Goal: Information Seeking & Learning: Learn about a topic

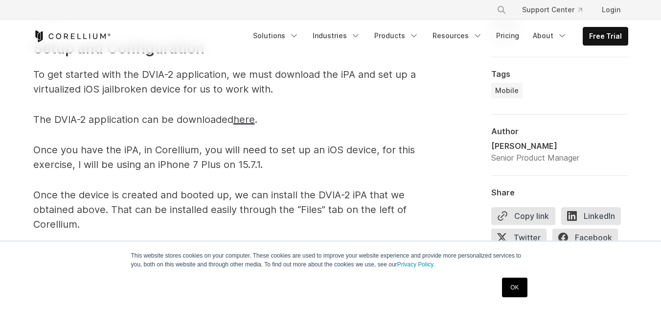
scroll to position [1027, 0]
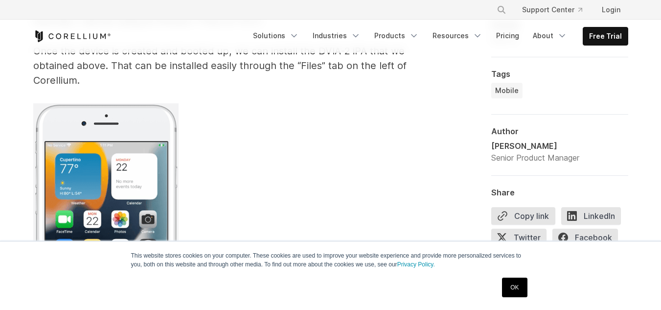
click at [516, 288] on link "OK" at bounding box center [514, 287] width 25 height 20
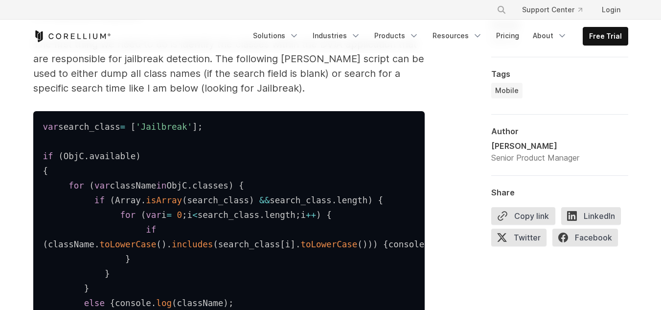
scroll to position [1565, 0]
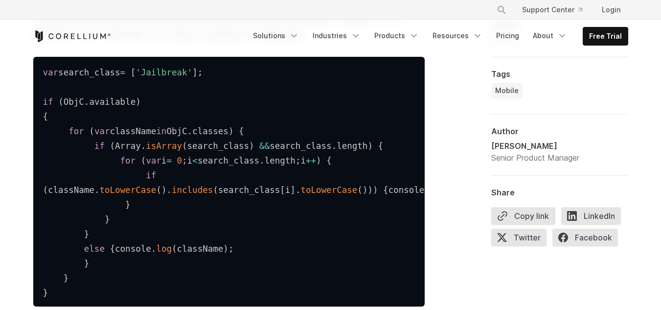
click at [213, 150] on code "var search_class = [ 'Jailbreak' ] ; if ( ObjC . available ) { for ( var classN…" at bounding box center [272, 183] width 459 height 230
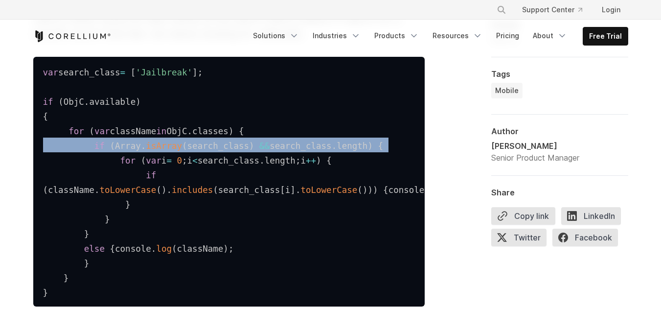
click at [213, 150] on code "var search_class = [ 'Jailbreak' ] ; if ( ObjC . available ) { for ( var classN…" at bounding box center [272, 183] width 459 height 230
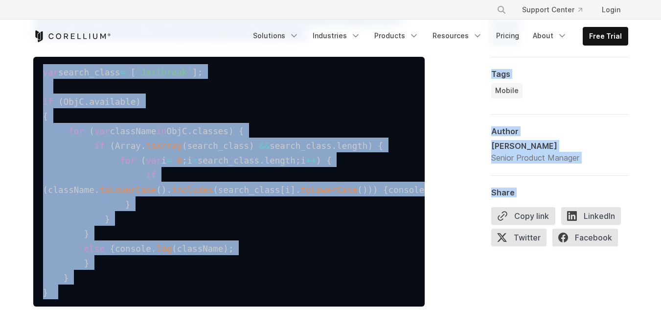
click at [249, 150] on span ")" at bounding box center [251, 146] width 5 height 10
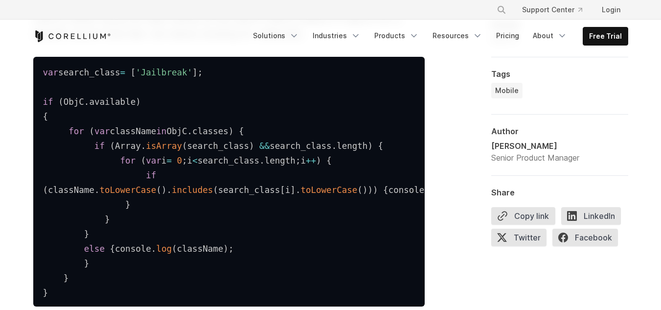
scroll to position [1516, 0]
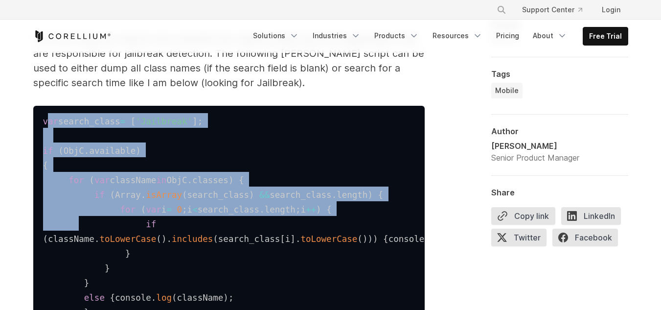
drag, startPoint x: 45, startPoint y: 119, endPoint x: 75, endPoint y: 226, distance: 111.1
click at [75, 227] on code "var search_class = [ 'Jailbreak' ] ; if ( ObjC . available ) { for ( var classN…" at bounding box center [272, 231] width 459 height 230
click at [83, 181] on code "var search_class = [ 'Jailbreak' ] ; if ( ObjC . available ) { for ( var classN…" at bounding box center [272, 231] width 459 height 230
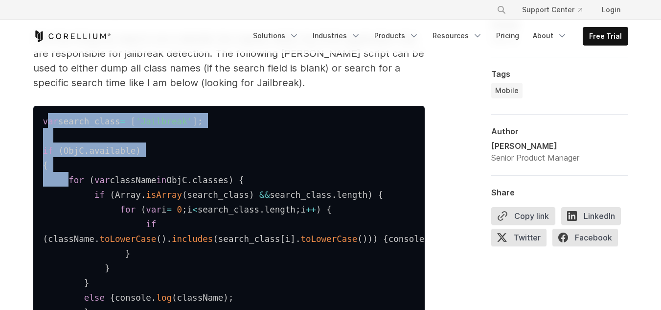
drag, startPoint x: 45, startPoint y: 118, endPoint x: 63, endPoint y: 159, distance: 45.2
click at [65, 175] on code "var search_class = [ 'Jailbreak' ] ; if ( ObjC . available ) { for ( var classN…" at bounding box center [272, 231] width 459 height 230
click at [66, 146] on code "var search_class = [ 'Jailbreak' ] ; if ( ObjC . available ) { for ( var classN…" at bounding box center [272, 231] width 459 height 230
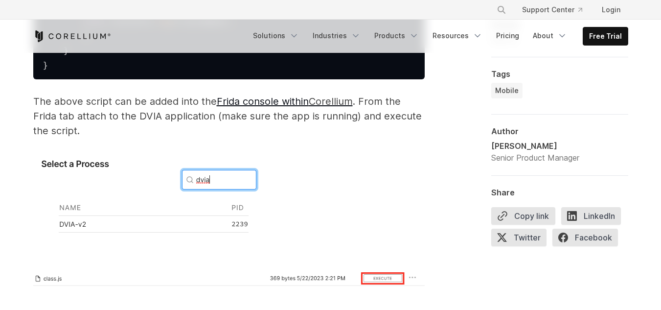
scroll to position [1779, 0]
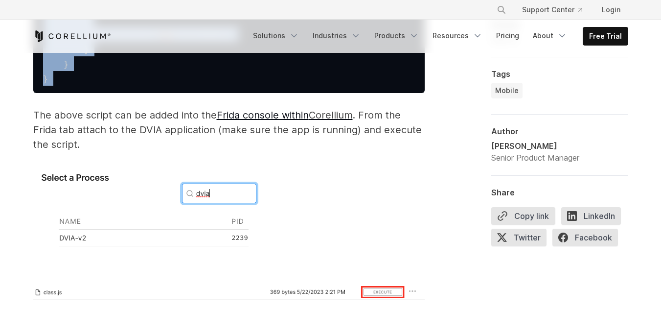
drag, startPoint x: 44, startPoint y: 121, endPoint x: 150, endPoint y: 124, distance: 105.7
copy code "var search_class = [ 'Jailbreak' ] ; if ( ObjC . available ) { for ( var classN…"
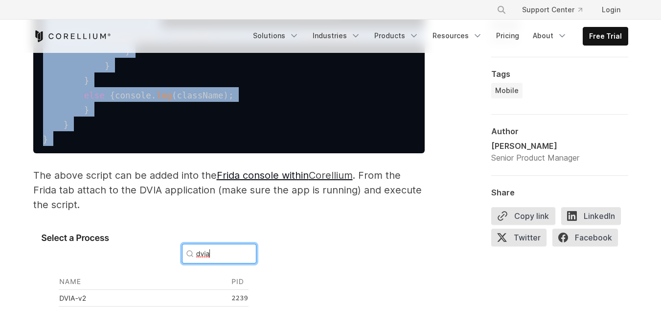
scroll to position [1827, 0]
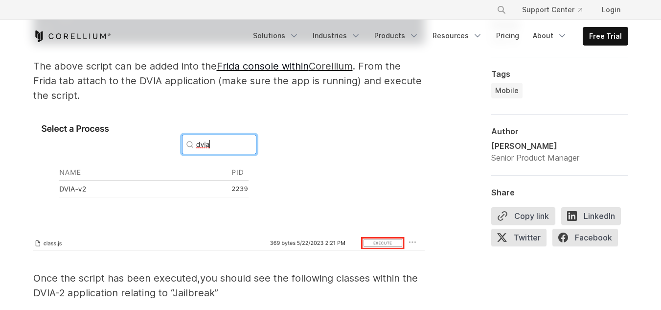
click at [320, 167] on p at bounding box center [228, 168] width 391 height 101
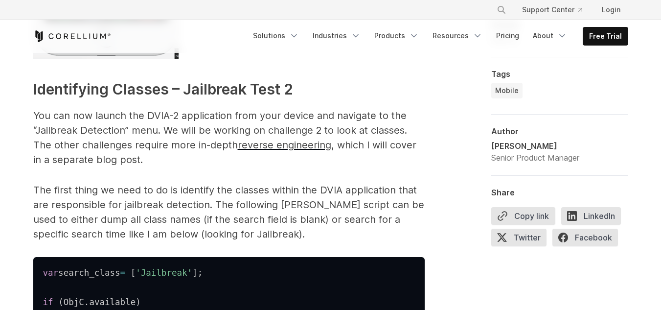
scroll to position [1338, 0]
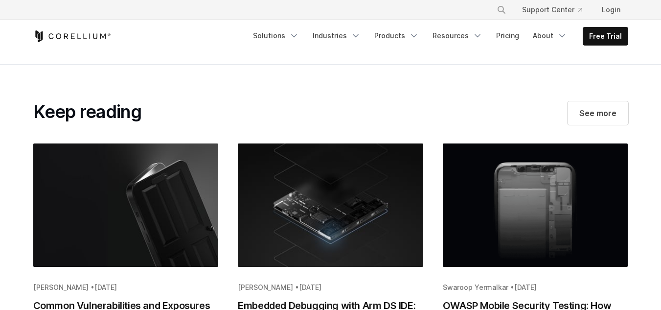
scroll to position [2837, 0]
